Goal: Information Seeking & Learning: Learn about a topic

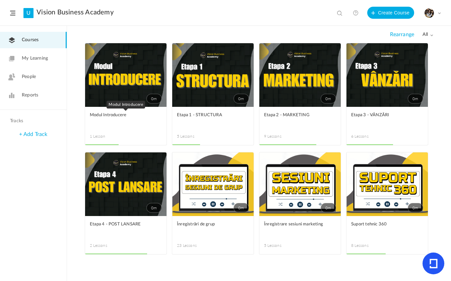
click at [149, 123] on link "Modul Introducere" at bounding box center [126, 119] width 72 height 15
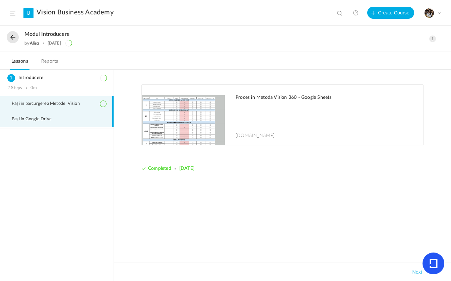
click at [52, 124] on li "Pași în Google Drive" at bounding box center [57, 119] width 114 height 15
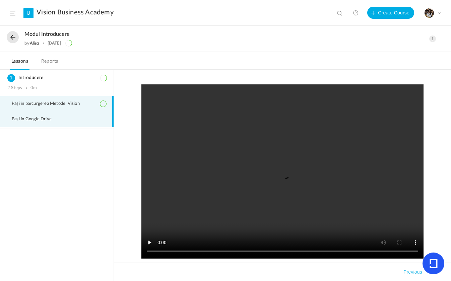
click at [47, 102] on span "Pași în parcurgerea Metodei Vision" at bounding box center [50, 103] width 76 height 5
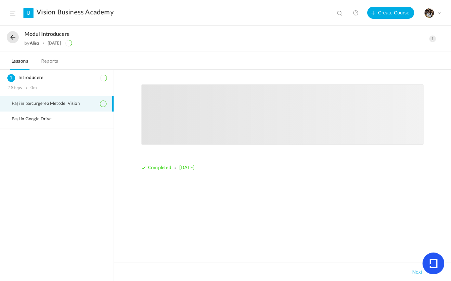
click at [176, 169] on code at bounding box center [174, 167] width 1 height 1
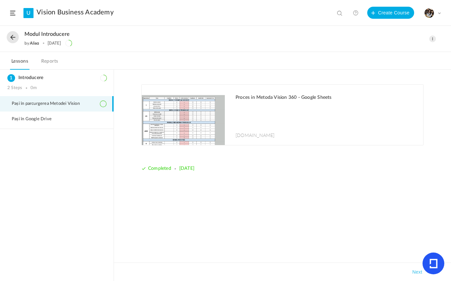
click at [200, 141] on img at bounding box center [183, 115] width 83 height 60
click at [15, 38] on button at bounding box center [13, 37] width 12 height 12
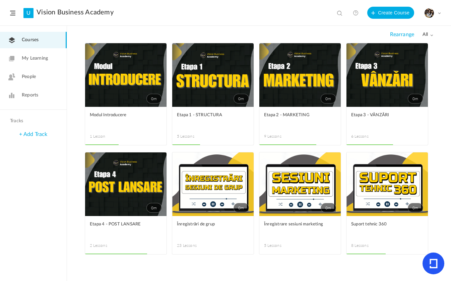
click at [216, 83] on link "0m" at bounding box center [212, 75] width 81 height 64
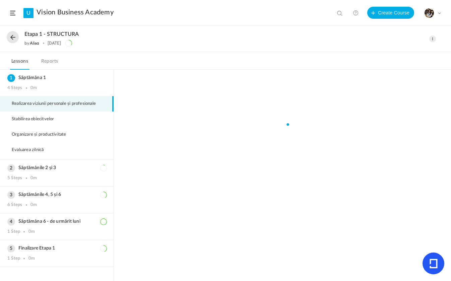
click at [14, 39] on button at bounding box center [13, 37] width 12 height 12
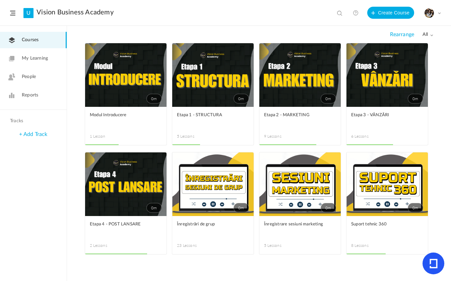
click at [228, 103] on link "0m" at bounding box center [212, 75] width 81 height 64
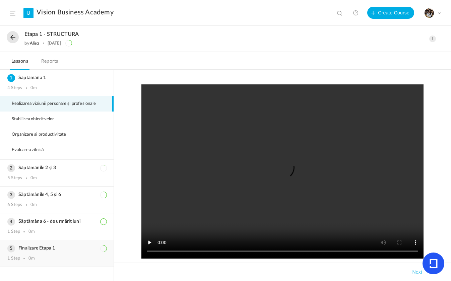
click at [71, 253] on div "Finalizare Etapa 1 1 Step 0m" at bounding box center [57, 253] width 114 height 26
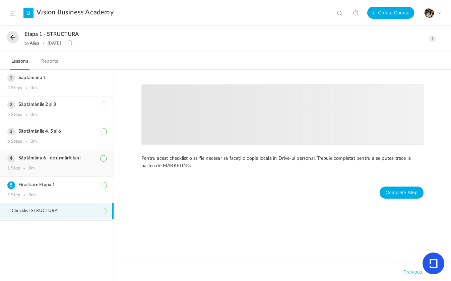
click at [53, 167] on div "1 Step 0m" at bounding box center [56, 168] width 99 height 5
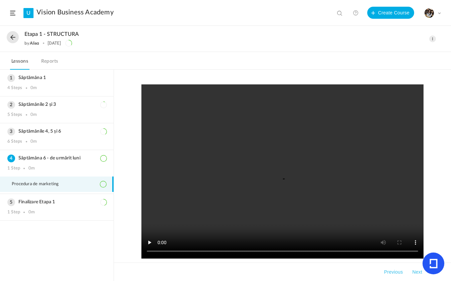
click at [12, 41] on button at bounding box center [13, 37] width 12 height 12
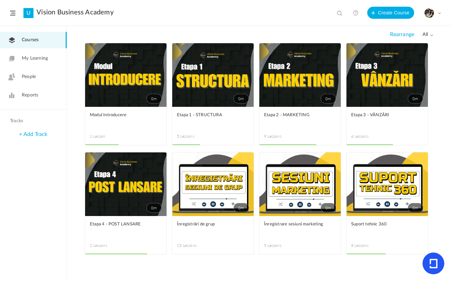
click at [209, 102] on link "0m" at bounding box center [212, 75] width 81 height 64
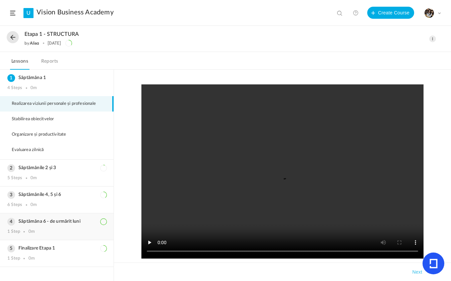
click at [57, 228] on div "Săptămâna 6 - de urmărit luni 1 Step 0m" at bounding box center [57, 226] width 114 height 26
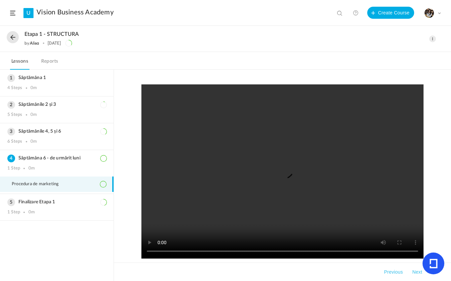
click at [13, 39] on button at bounding box center [13, 37] width 12 height 12
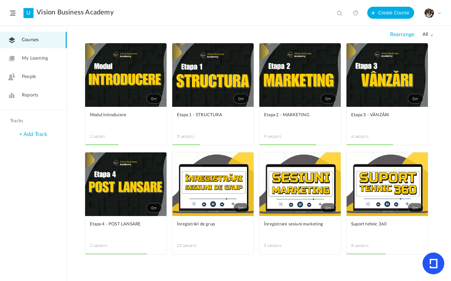
click at [227, 91] on link "0m" at bounding box center [212, 75] width 81 height 64
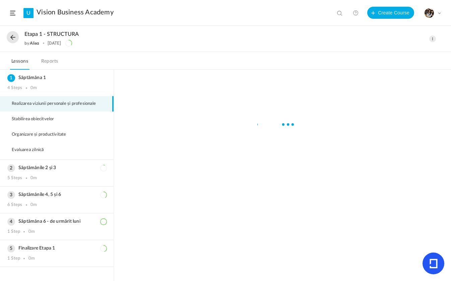
click at [43, 227] on div "Săptămâna 6 - de urmărit luni 1 Step 0m" at bounding box center [57, 226] width 114 height 26
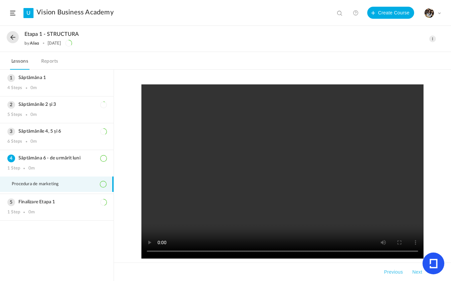
click at [14, 41] on button at bounding box center [13, 37] width 12 height 12
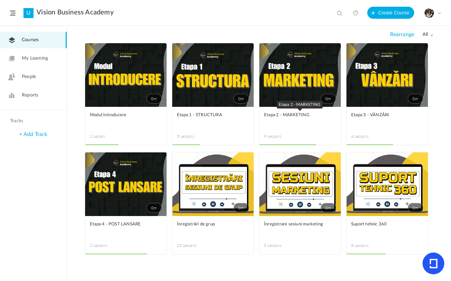
click at [315, 117] on span "Etapa 2 - MARKETING" at bounding box center [295, 115] width 62 height 7
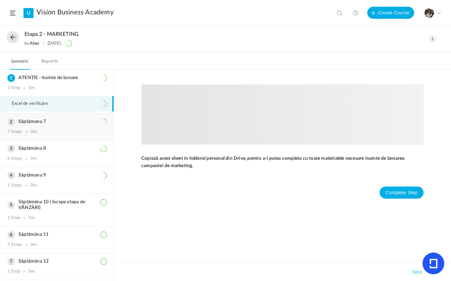
click at [70, 131] on div "7 Steps 0m" at bounding box center [56, 131] width 99 height 5
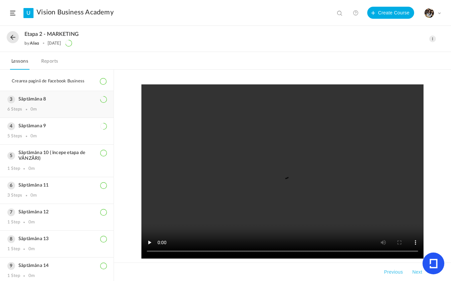
click at [62, 107] on div "6 Steps 0m" at bounding box center [56, 109] width 99 height 5
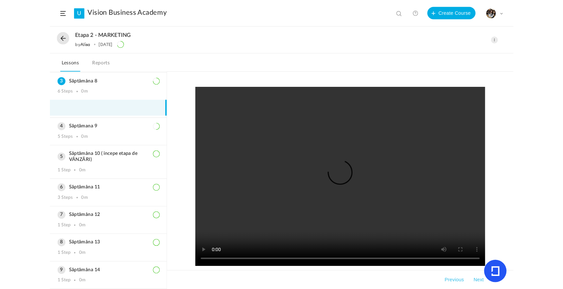
scroll to position [53, 0]
